Goal: Task Accomplishment & Management: Use online tool/utility

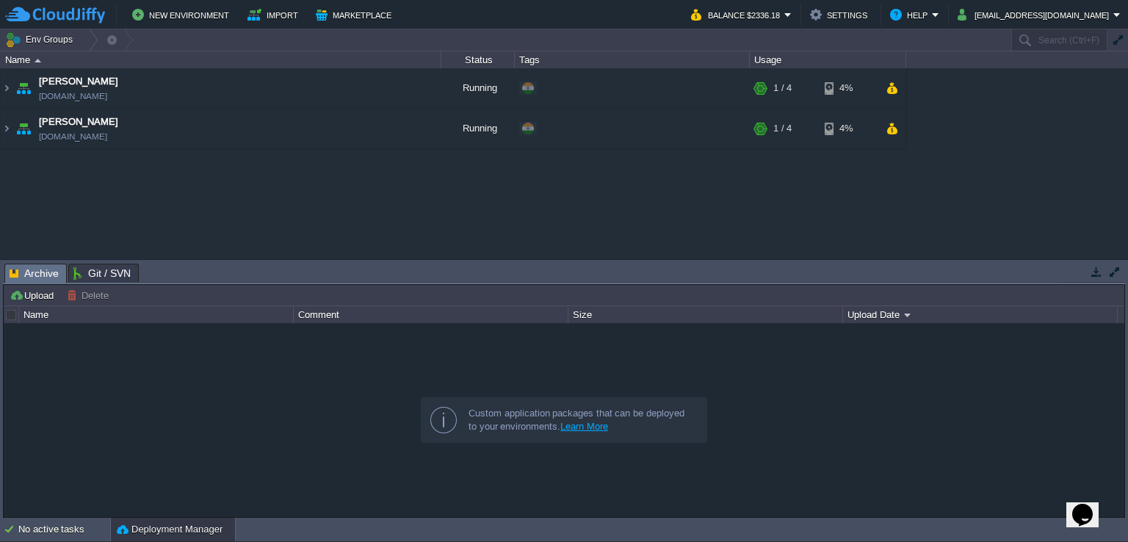
click at [285, 432] on div at bounding box center [564, 420] width 1120 height 195
click at [6, 81] on img at bounding box center [7, 88] width 12 height 40
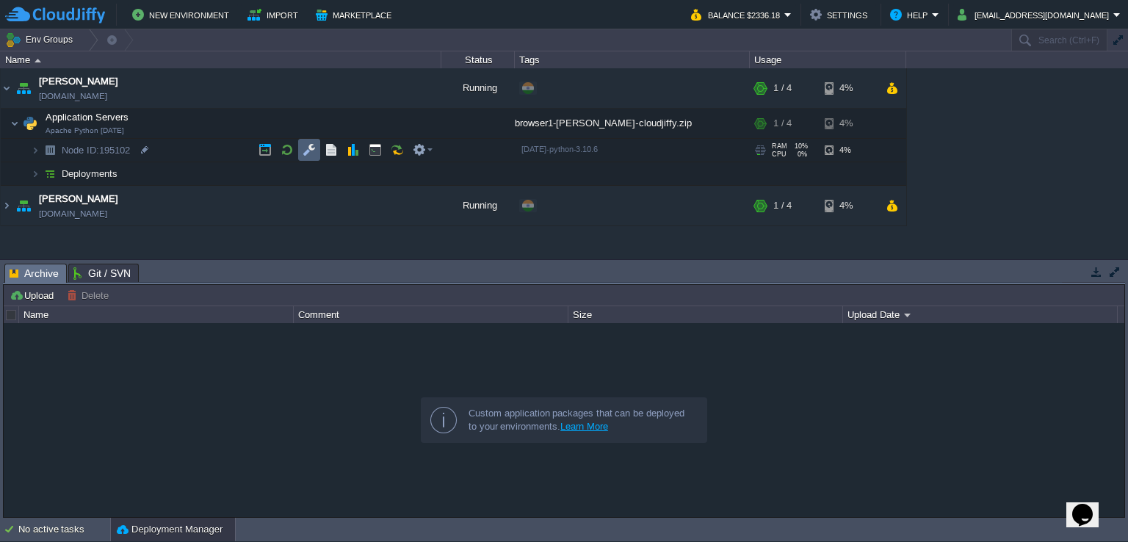
click at [311, 149] on button "button" at bounding box center [309, 149] width 13 height 13
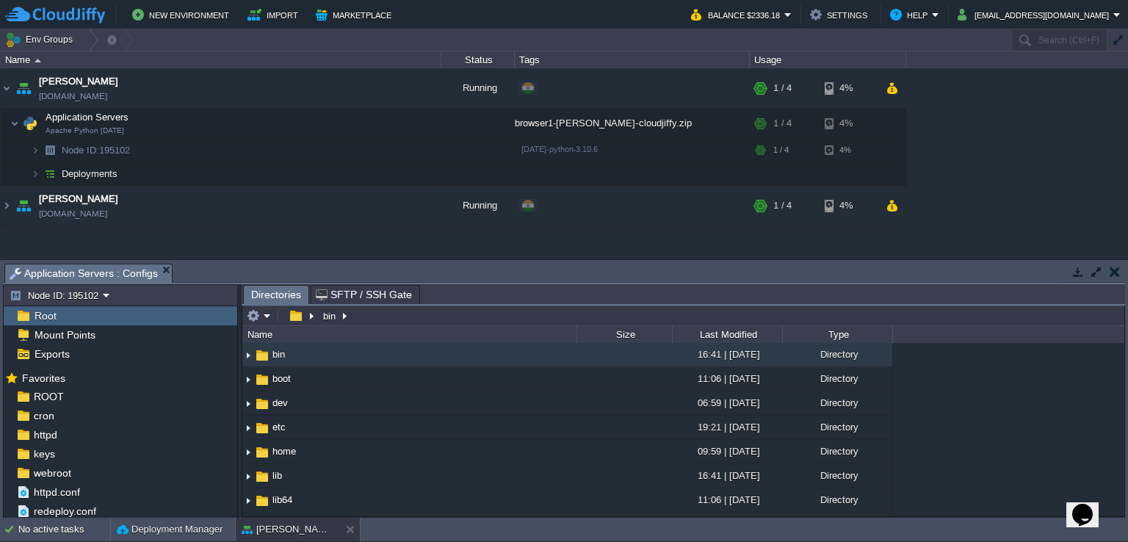
click at [1096, 268] on button "button" at bounding box center [1096, 271] width 13 height 13
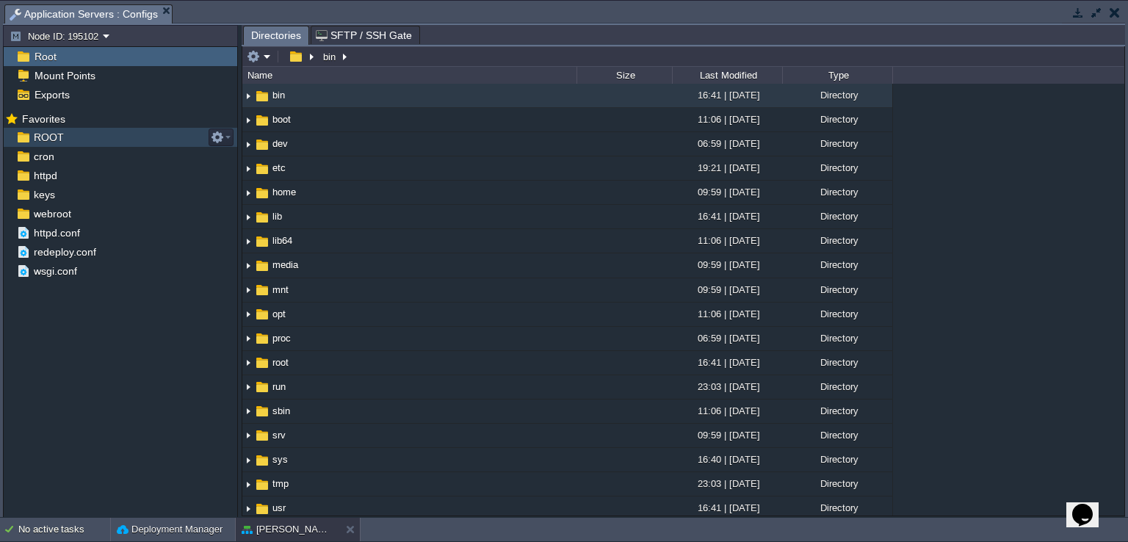
click at [29, 135] on img at bounding box center [22, 137] width 15 height 19
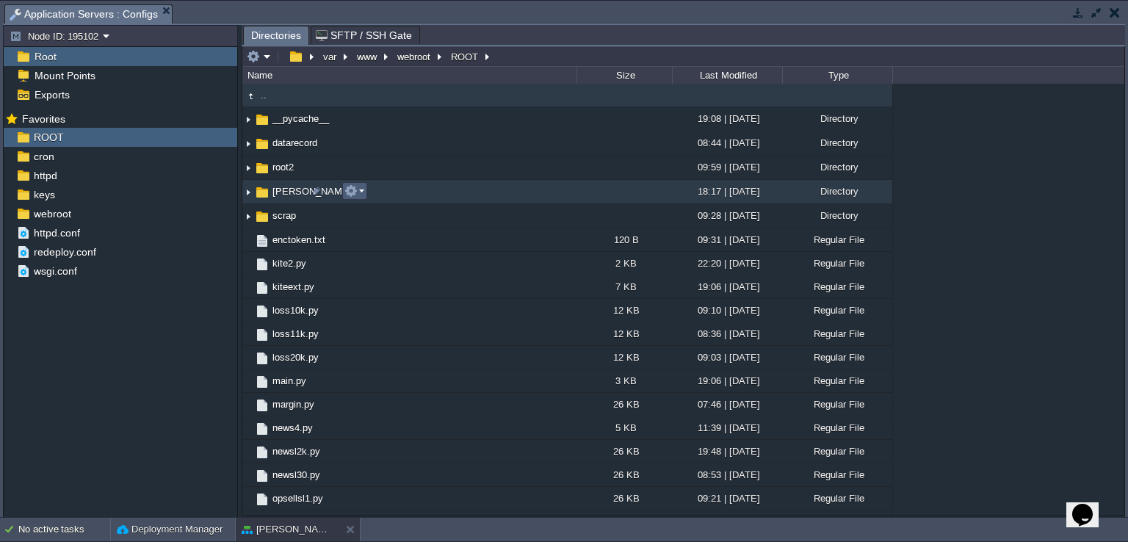
click at [352, 194] on button "button" at bounding box center [350, 190] width 13 height 13
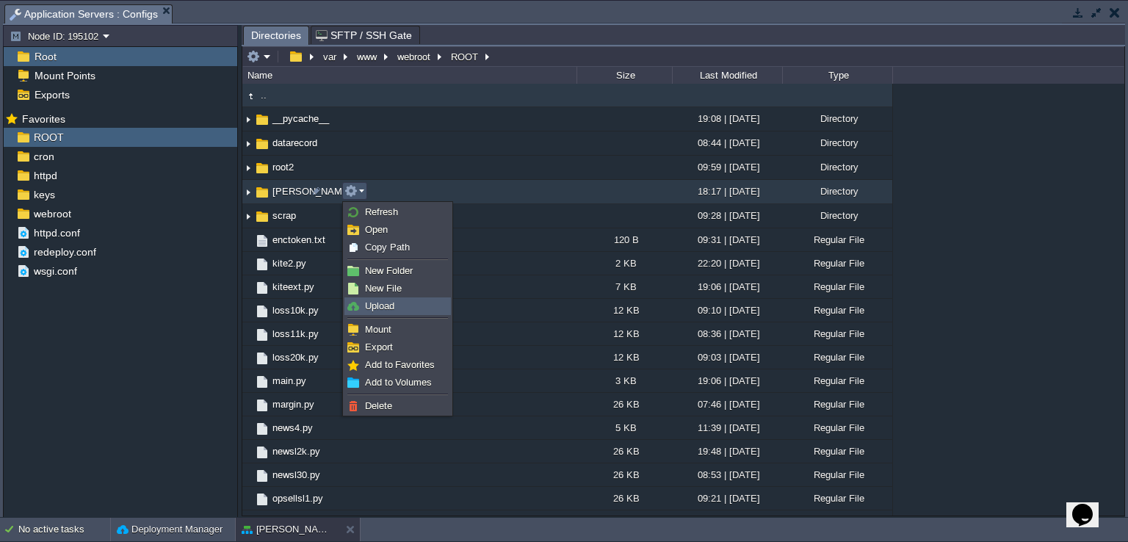
click at [391, 309] on span "Upload" at bounding box center [379, 305] width 29 height 11
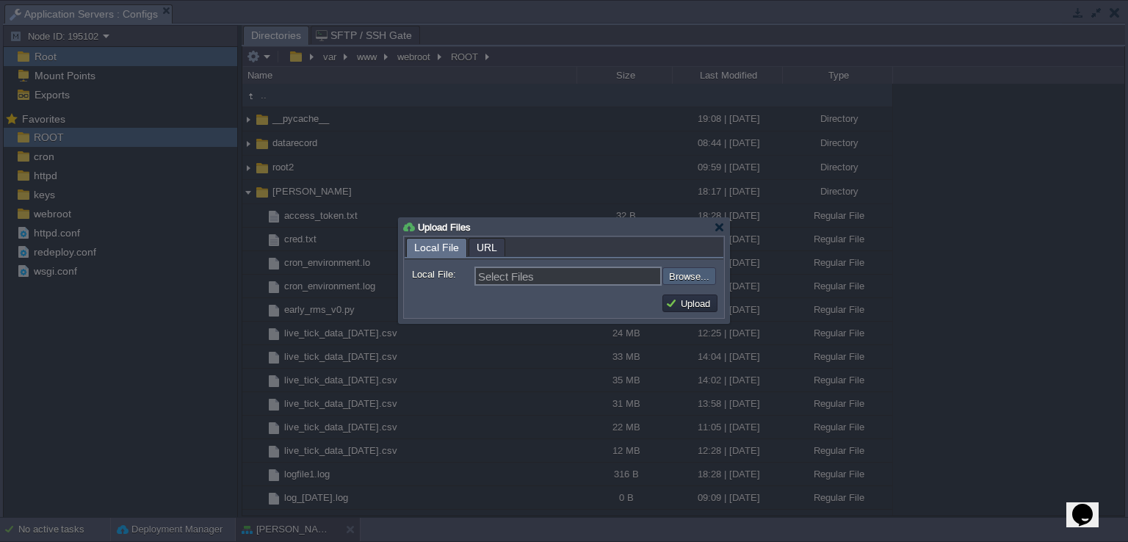
click at [687, 280] on input "file" at bounding box center [623, 276] width 186 height 18
type input "C:\fakepath\trade_engine_v14.py"
type input "trade_engine_v14.py"
click at [689, 309] on button "Upload" at bounding box center [689, 303] width 49 height 13
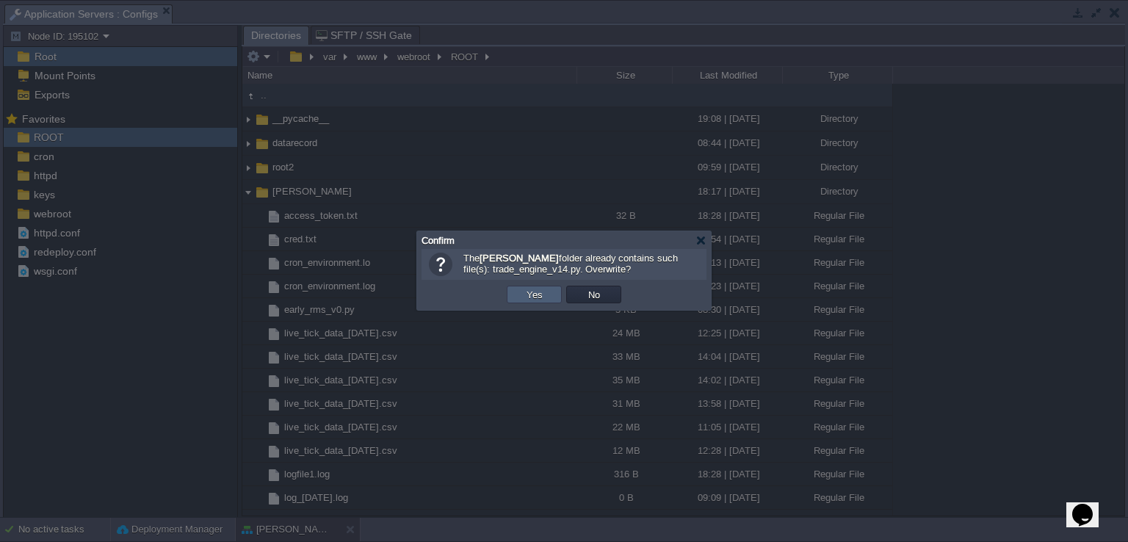
click at [541, 290] on button "Yes" at bounding box center [534, 294] width 25 height 13
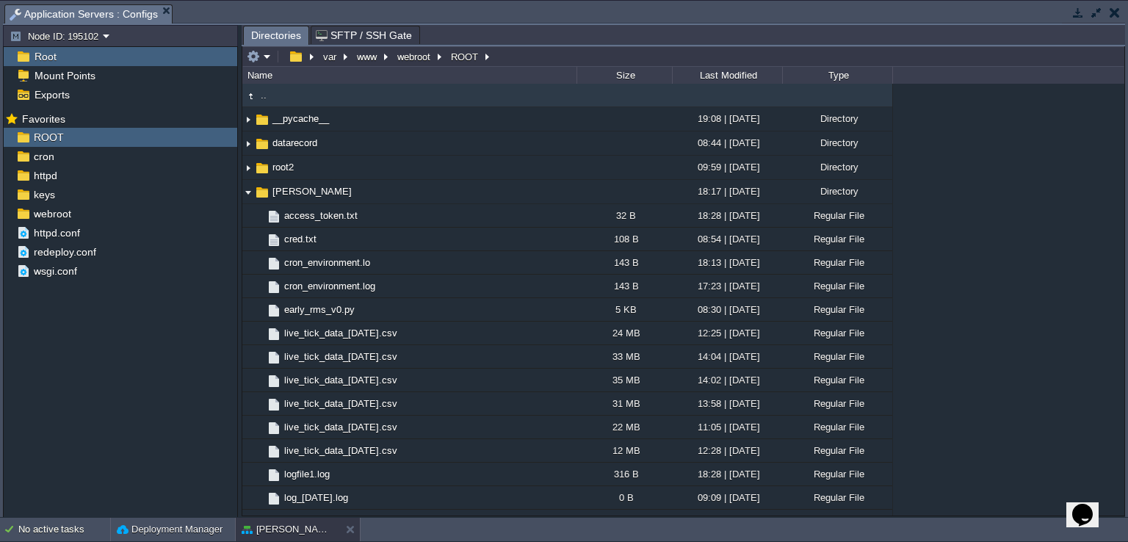
click at [1115, 14] on button "button" at bounding box center [1114, 12] width 10 height 13
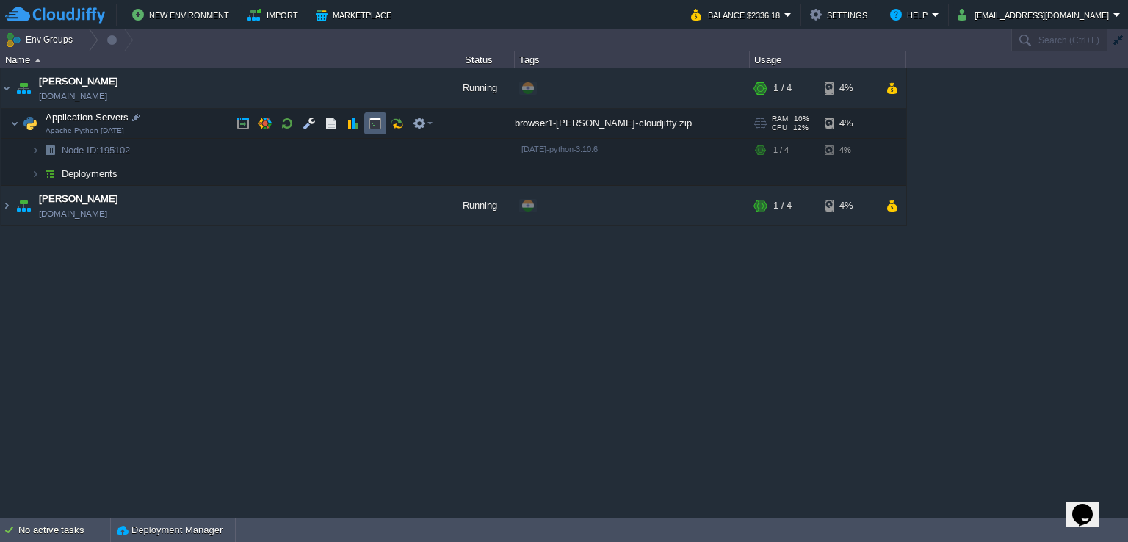
click at [369, 118] on button "button" at bounding box center [375, 123] width 13 height 13
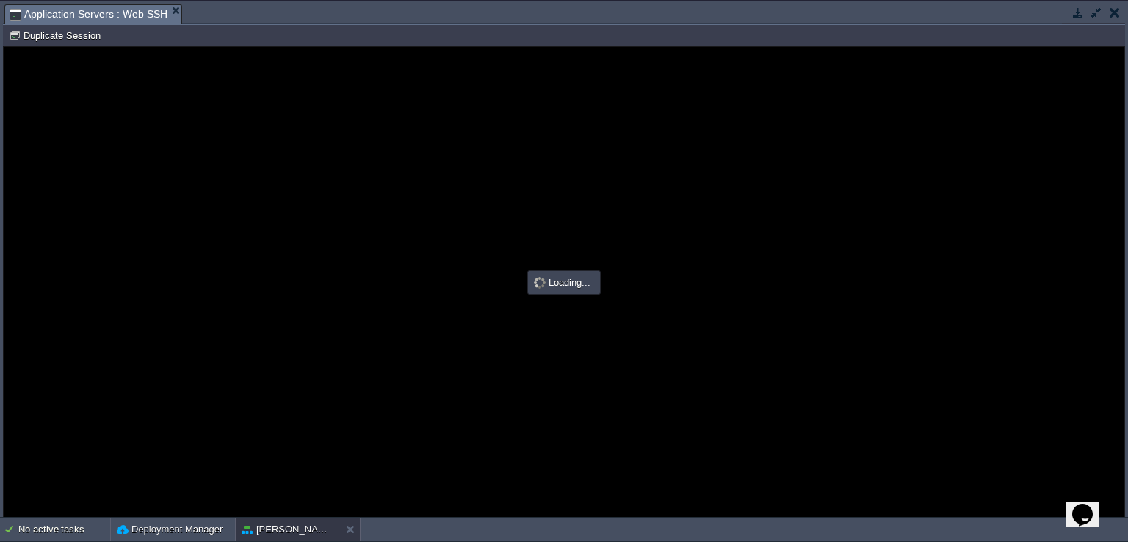
type input "#000000"
